Goal: Information Seeking & Learning: Understand process/instructions

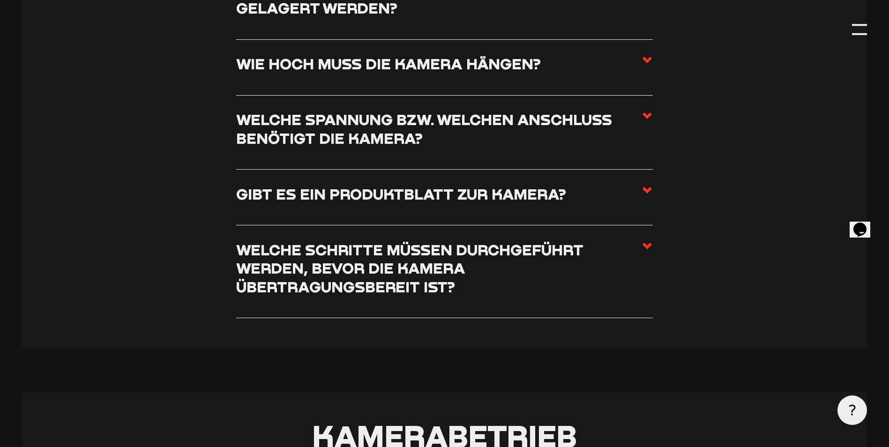
scroll to position [703, 0]
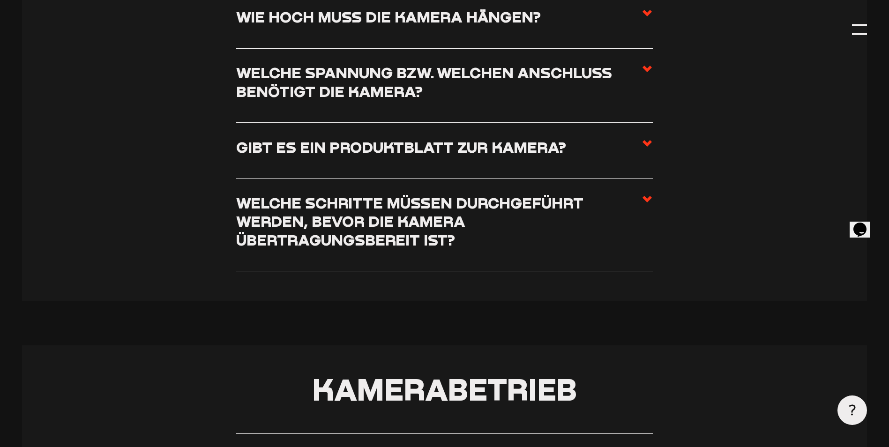
click at [648, 200] on use at bounding box center [646, 199] width 9 height 7
click at [0, 0] on input "Welche Schritte müssen durchgeführt werden, bevor die Kamera übertragungsbereit…" at bounding box center [0, 0] width 0 height 0
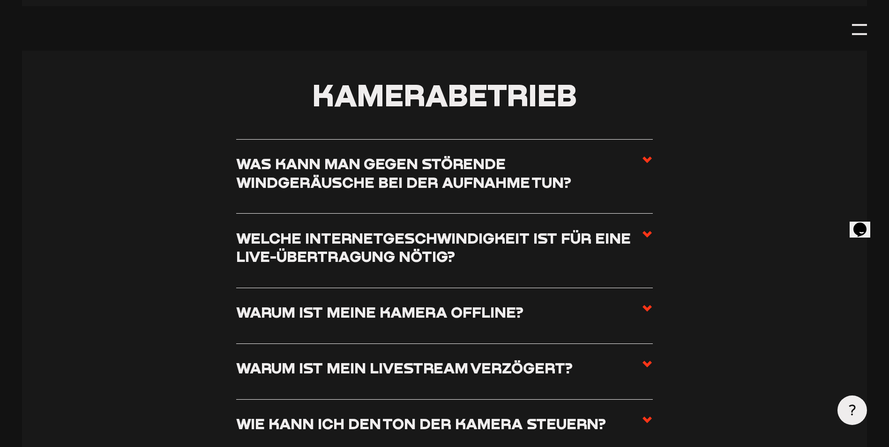
scroll to position [1265, 0]
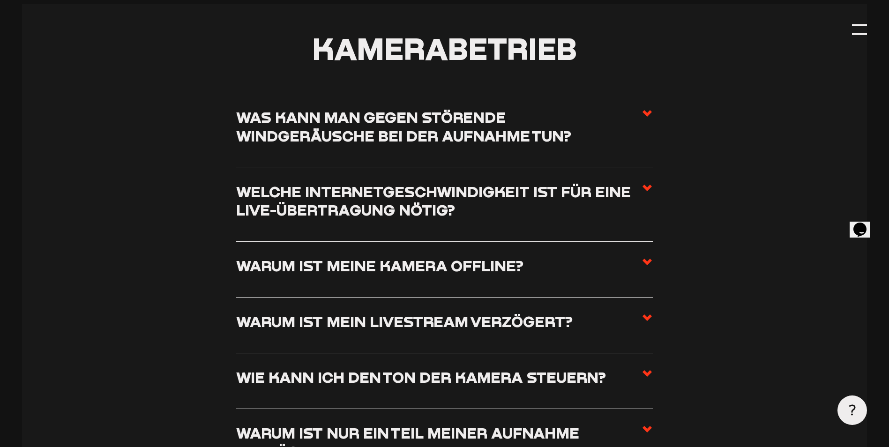
click at [572, 259] on li "Warum ist meine Kamera offline? Sollte eure Kamera als offline angezeigt werden…" at bounding box center [444, 270] width 416 height 56
click at [642, 263] on icon at bounding box center [646, 261] width 11 height 11
click at [0, 0] on input "Warum ist meine Kamera offline?" at bounding box center [0, 0] width 0 height 0
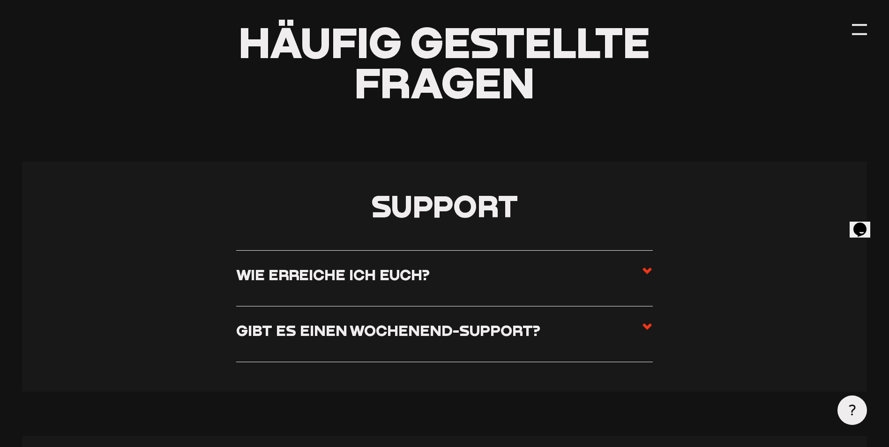
scroll to position [0, 0]
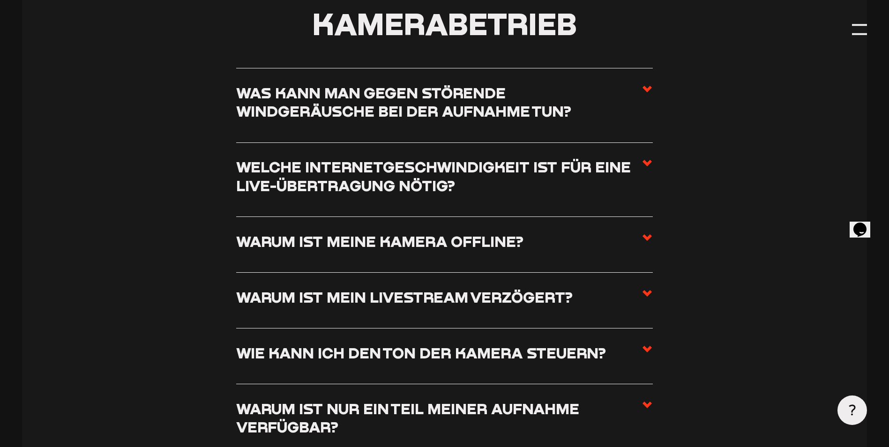
scroll to position [1124, 0]
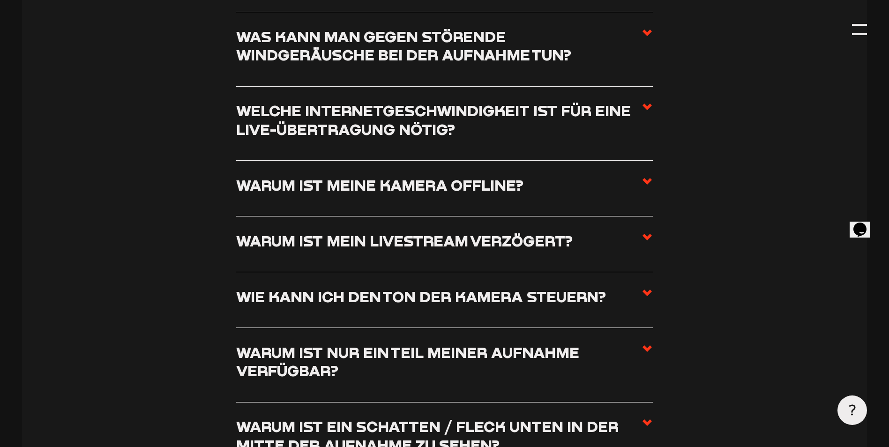
click at [497, 191] on h3 "Warum ist meine Kamera offline?" at bounding box center [379, 185] width 287 height 18
click at [0, 0] on input "Warum ist meine Kamera offline?" at bounding box center [0, 0] width 0 height 0
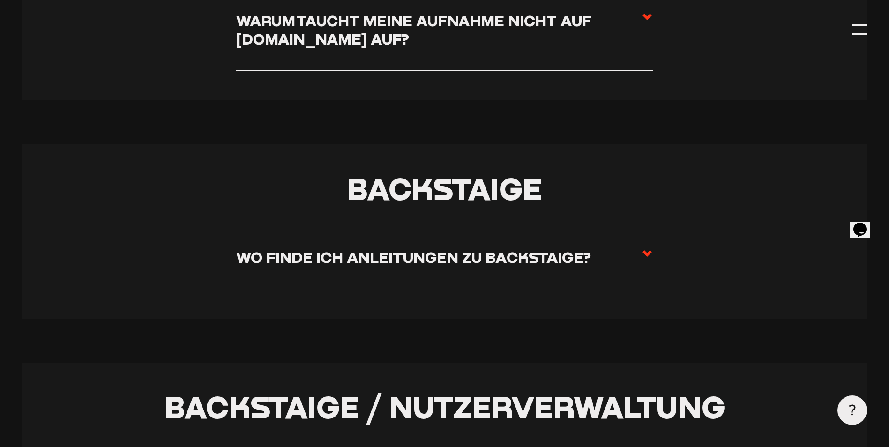
scroll to position [1874, 0]
